Goal: Use online tool/utility: Utilize a website feature to perform a specific function

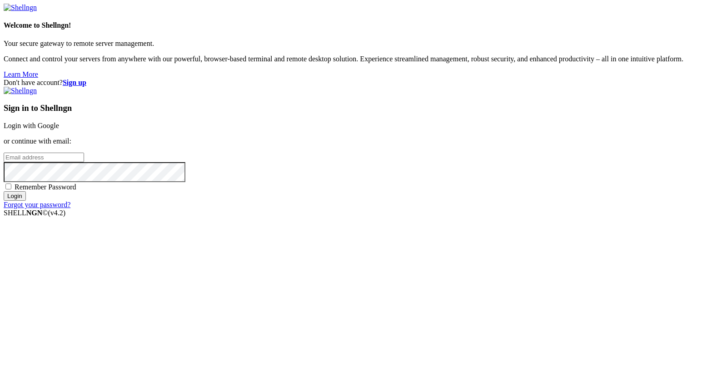
click at [59, 129] on link "Login with Google" at bounding box center [31, 126] width 55 height 8
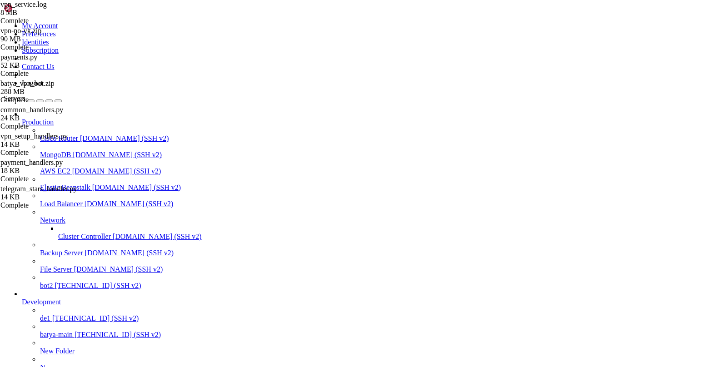
scroll to position [307045, 0]
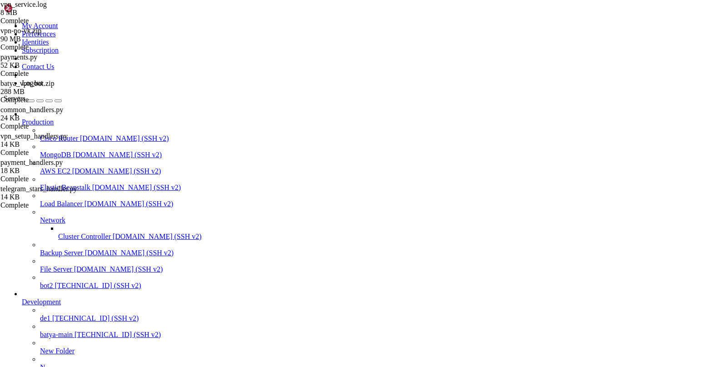
type input "/var/service/batya_vpn_bot"
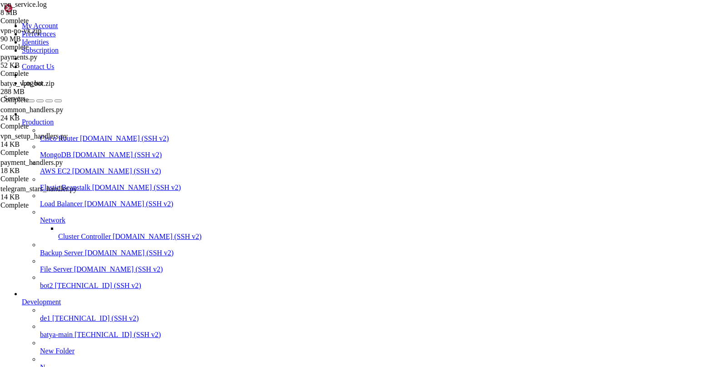
scroll to position [316, 0]
